Goal: Check status: Check status

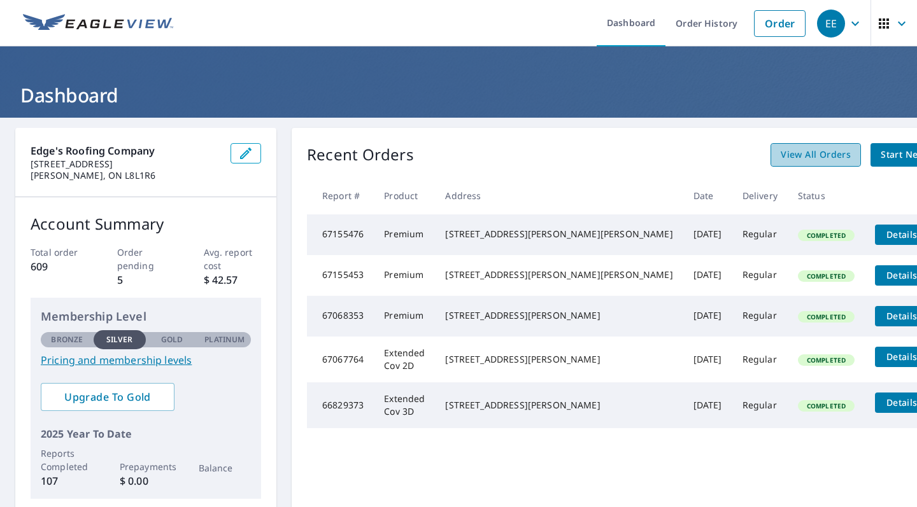
click at [781, 155] on span "View All Orders" at bounding box center [816, 155] width 70 height 16
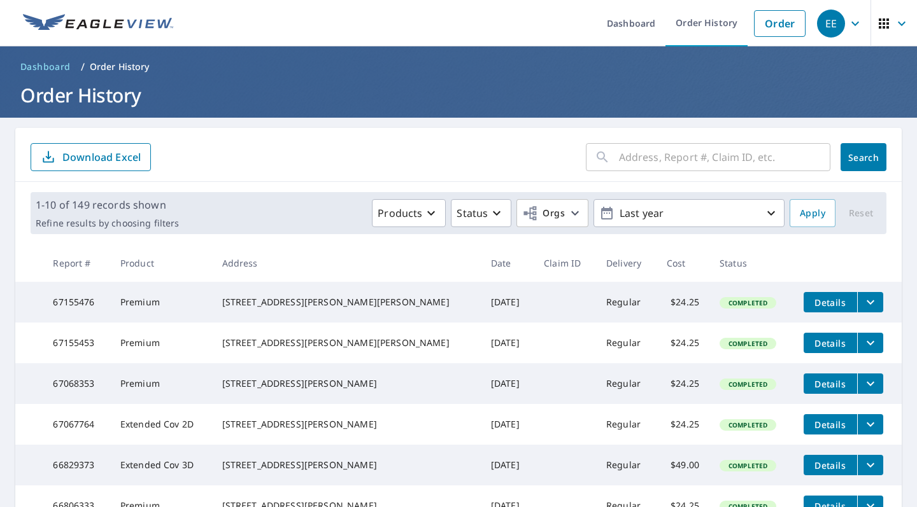
click at [664, 167] on input "text" at bounding box center [724, 157] width 211 height 36
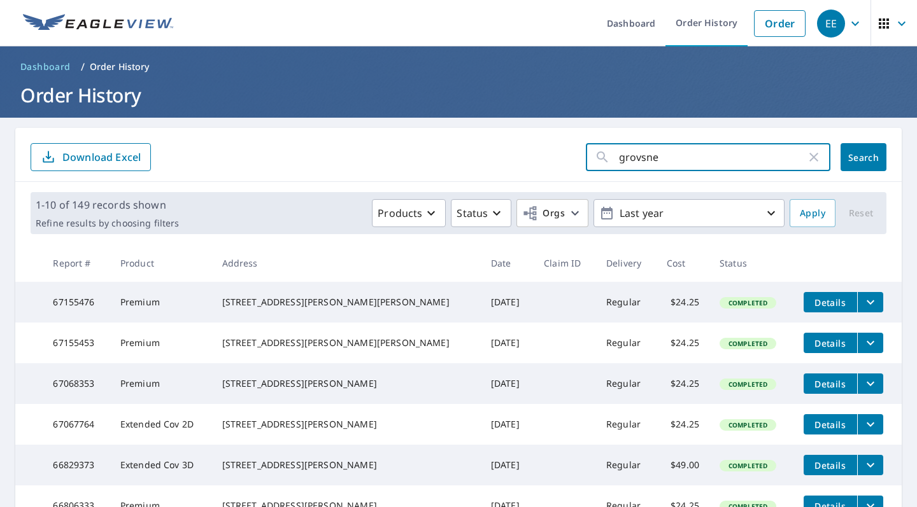
type input "grovsn"
click at [854, 157] on button "Search" at bounding box center [863, 157] width 46 height 28
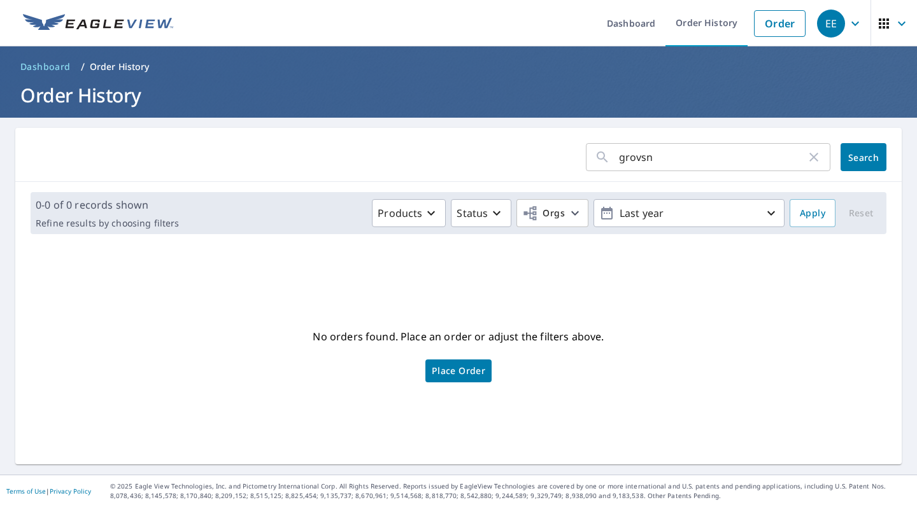
click at [663, 158] on input "grovsn" at bounding box center [712, 157] width 187 height 36
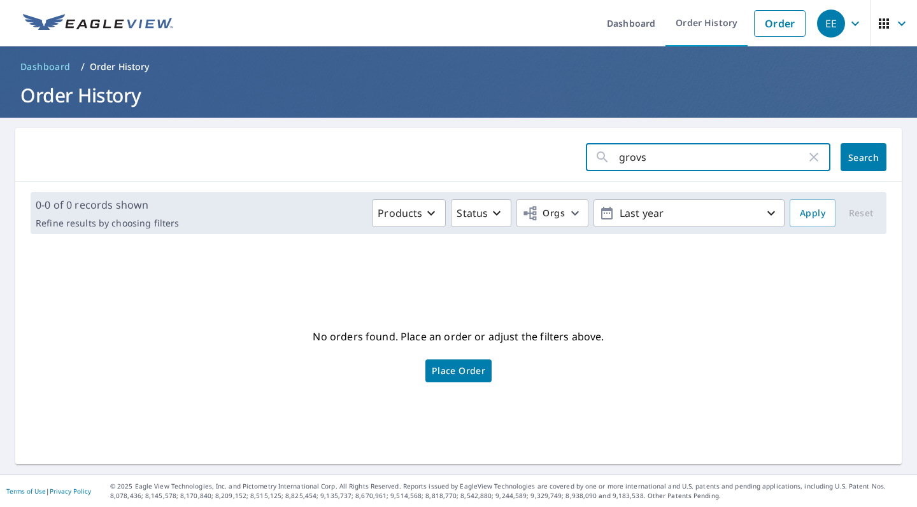
type input "grov"
click at [854, 157] on button "Search" at bounding box center [863, 157] width 46 height 28
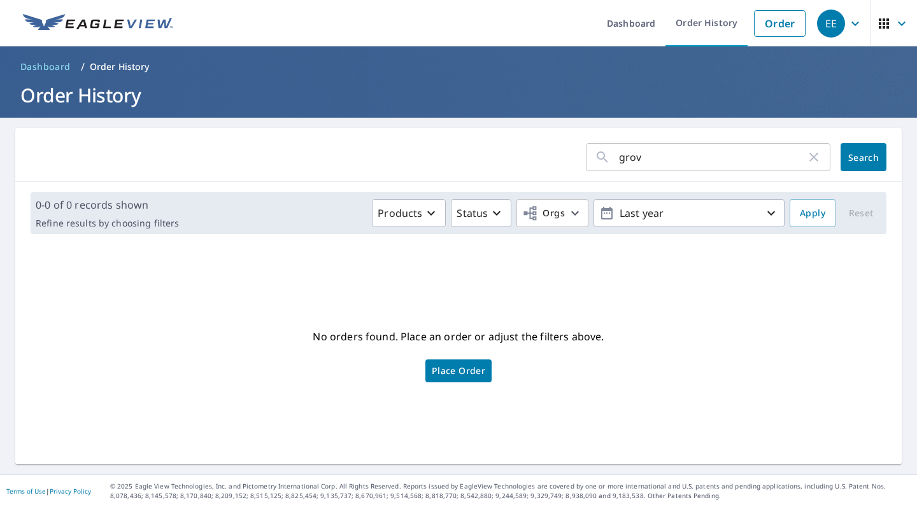
drag, startPoint x: 653, startPoint y: 154, endPoint x: 572, endPoint y: 161, distance: 80.5
click at [572, 161] on form "grov ​ Search" at bounding box center [459, 157] width 856 height 28
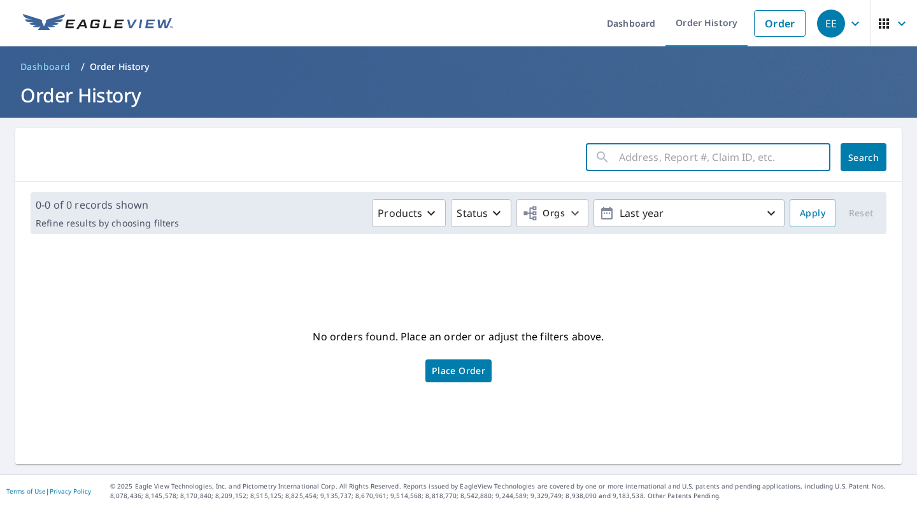
click at [854, 157] on button "Search" at bounding box center [863, 157] width 46 height 28
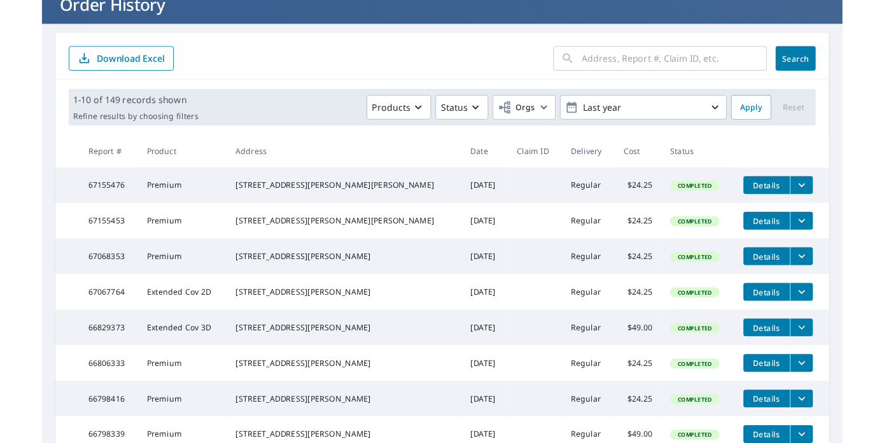
scroll to position [99, 0]
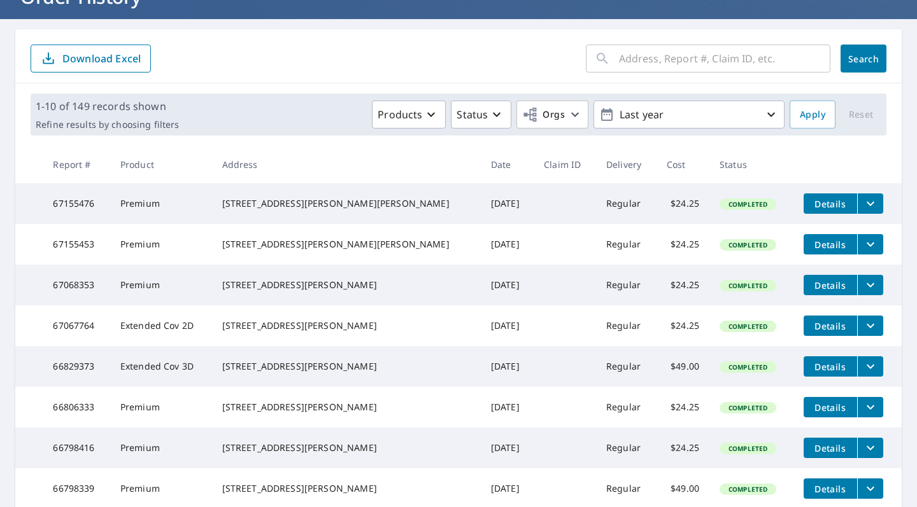
click at [867, 410] on icon "filesDropdownBtn-66806333" at bounding box center [871, 408] width 8 height 4
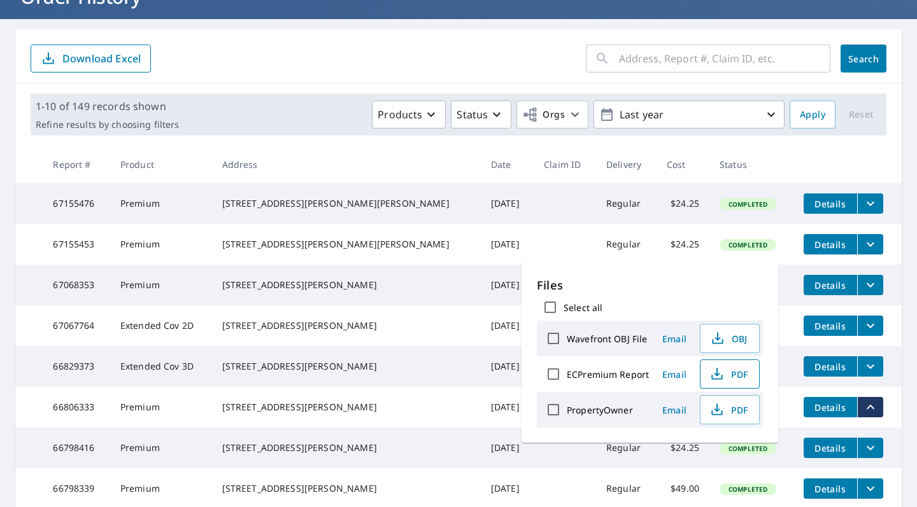
click at [719, 376] on icon "button" at bounding box center [716, 377] width 11 height 5
click at [804, 507] on td "Details" at bounding box center [847, 489] width 108 height 41
